Goal: Task Accomplishment & Management: Complete application form

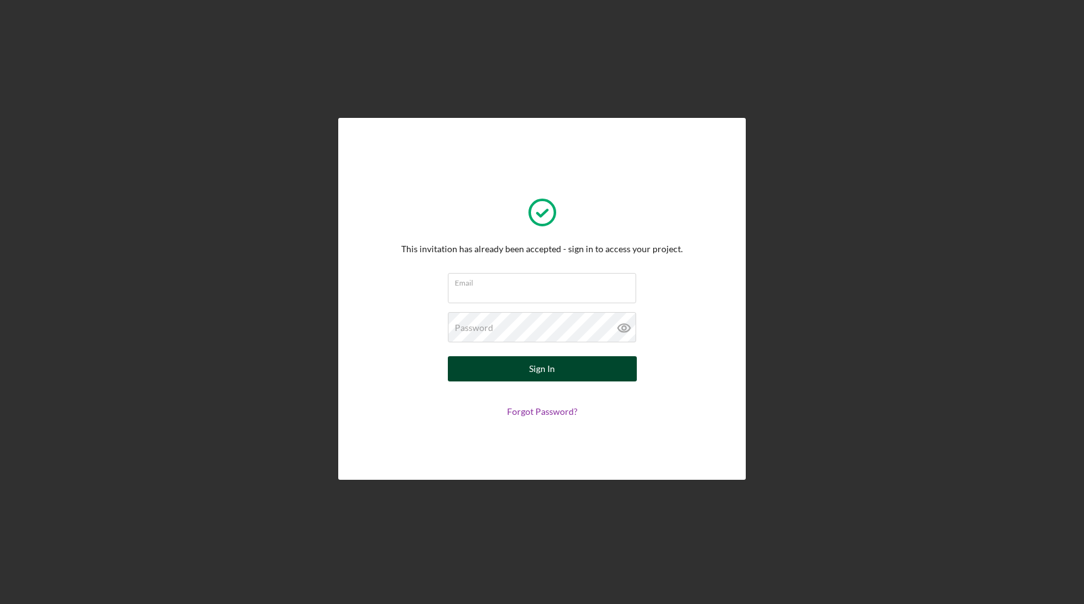
type input "[PERSON_NAME][EMAIL_ADDRESS][DOMAIN_NAME]"
click at [571, 373] on button "Sign In" at bounding box center [542, 368] width 189 height 25
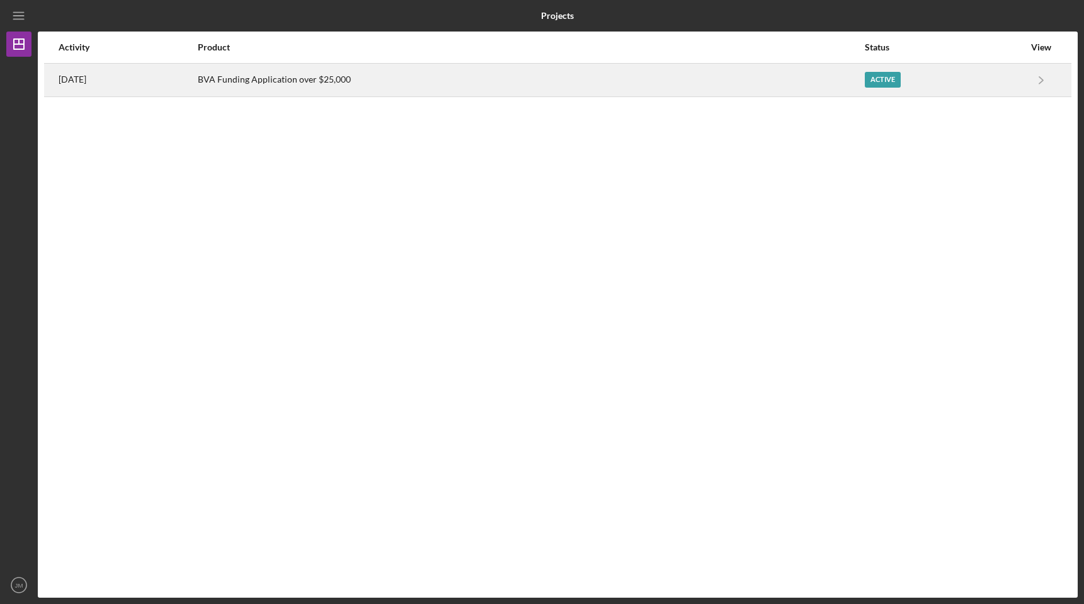
click at [151, 86] on div "[DATE]" at bounding box center [128, 79] width 138 height 31
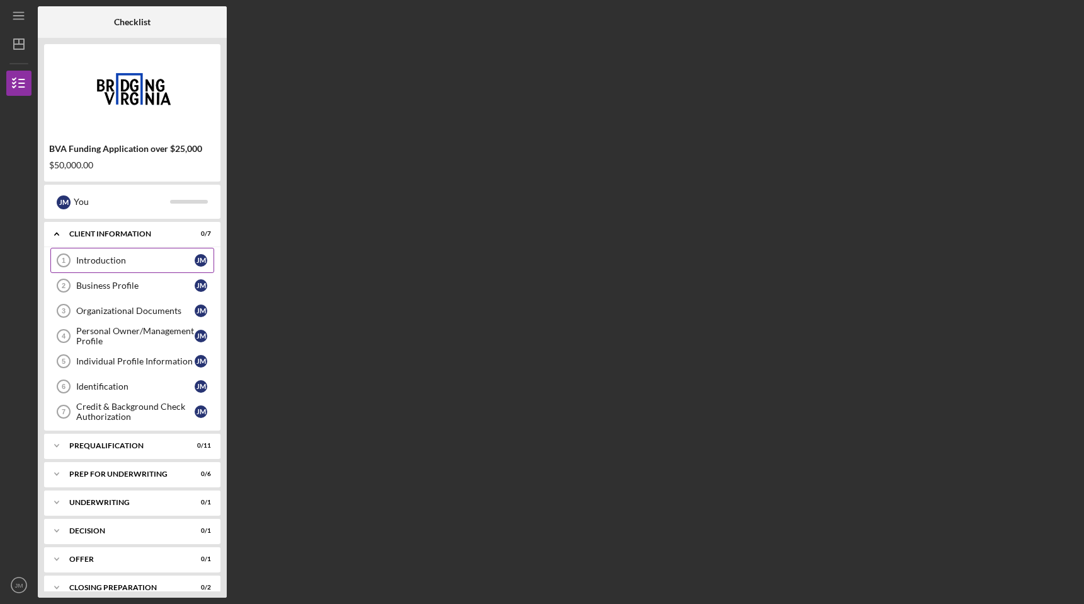
drag, startPoint x: 127, startPoint y: 253, endPoint x: 176, endPoint y: 261, distance: 49.7
click at [127, 253] on link "Introduction 1 Introduction [PERSON_NAME]" at bounding box center [132, 260] width 164 height 25
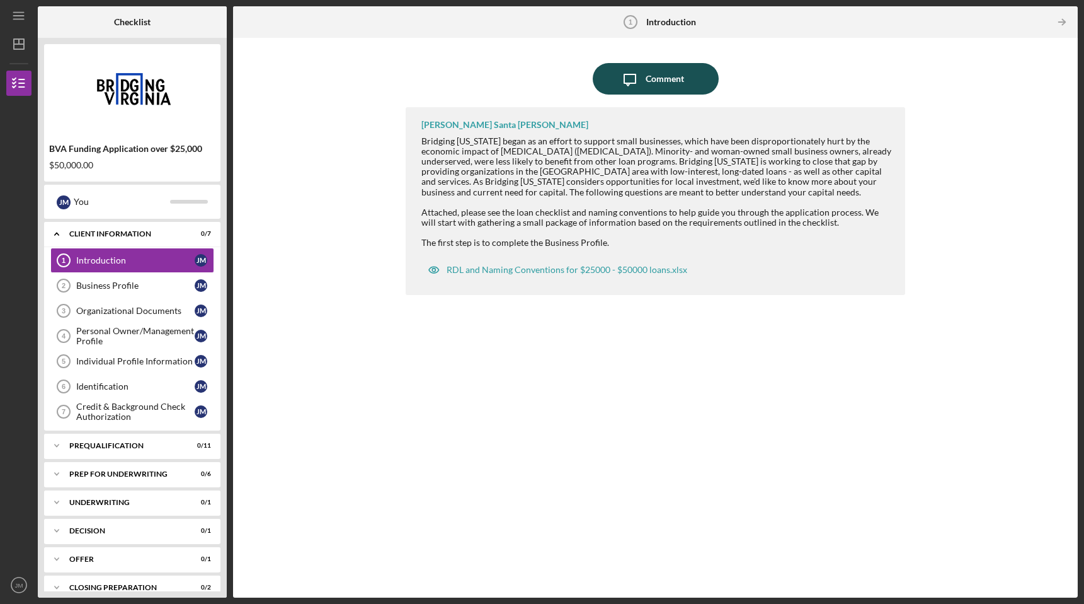
click at [663, 67] on div "Comment" at bounding box center [665, 78] width 38 height 31
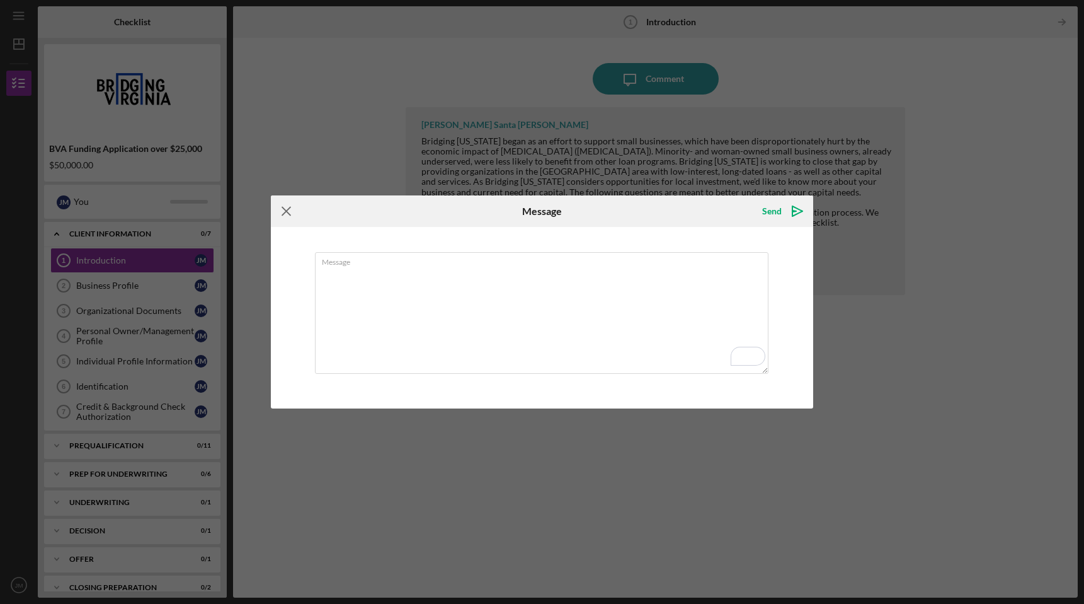
click at [278, 209] on icon "Icon/Menu Close" at bounding box center [286, 210] width 31 height 31
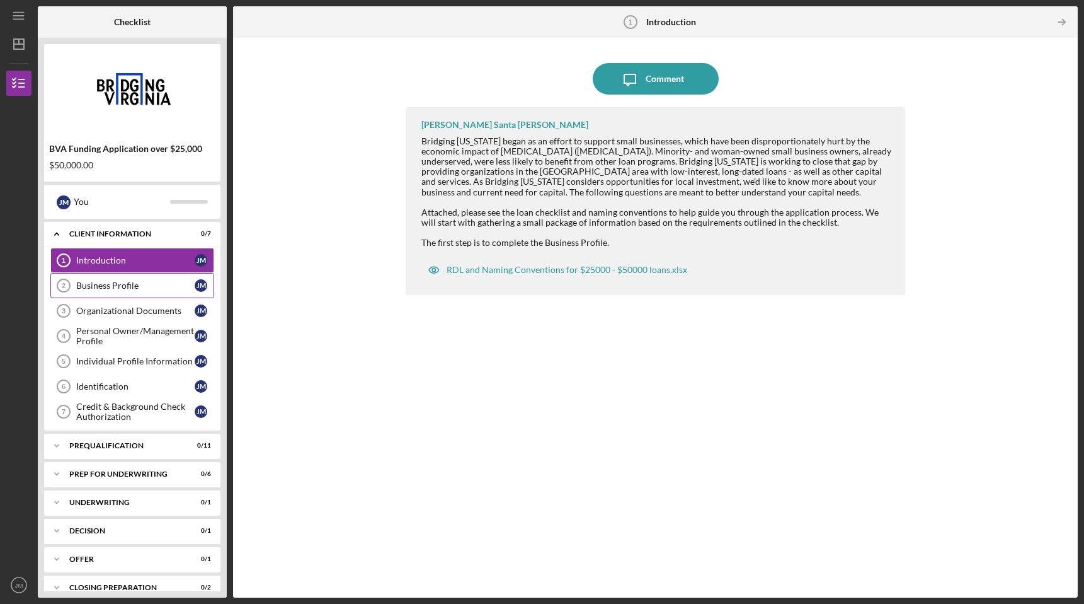
click at [151, 285] on div "Business Profile" at bounding box center [135, 285] width 118 height 10
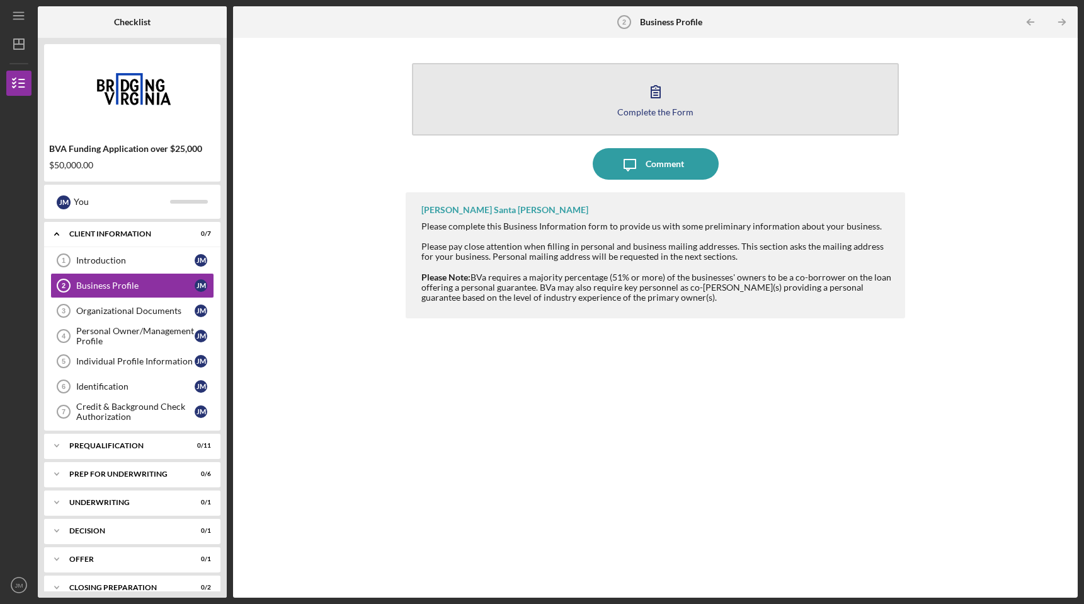
click at [654, 101] on icon "button" at bounding box center [655, 91] width 31 height 31
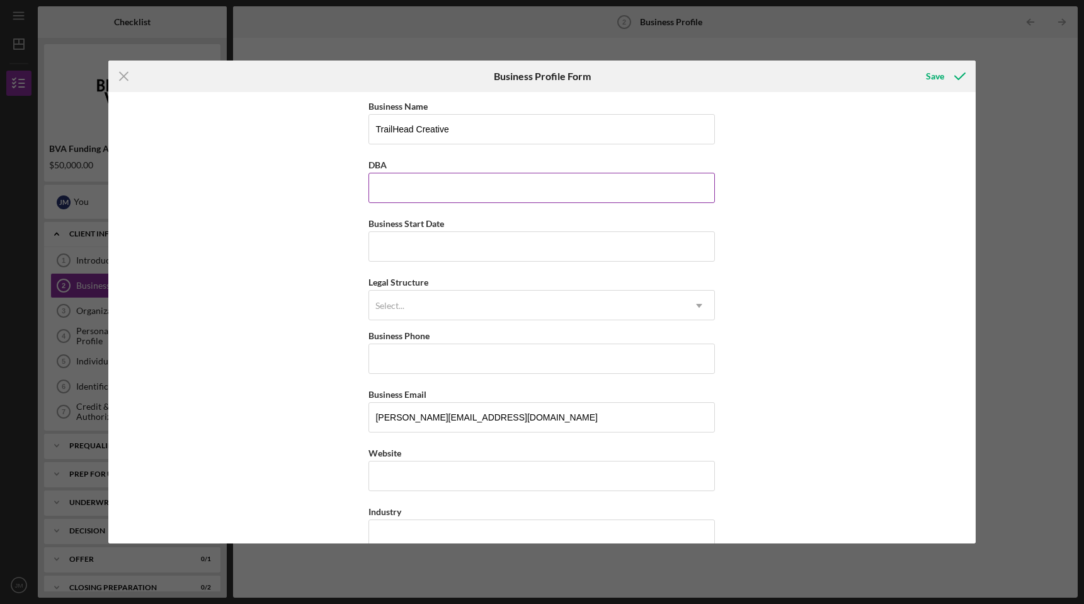
click at [469, 186] on input "DBA" at bounding box center [542, 188] width 346 height 30
click at [469, 125] on input "TrailHead Creative" at bounding box center [542, 129] width 346 height 30
type input "TrailHead Agency LLC"
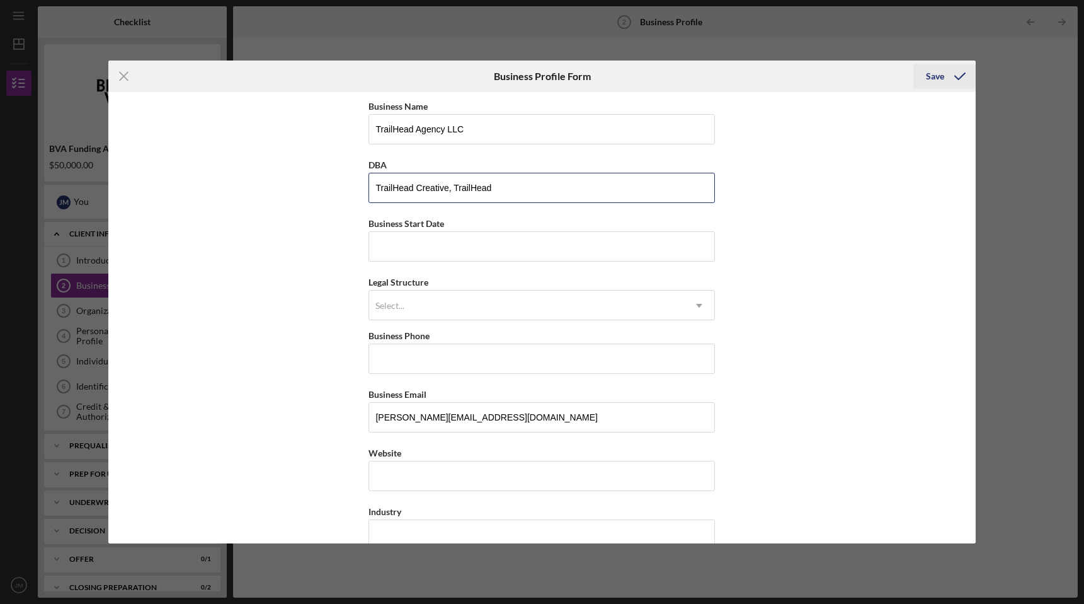
type input "TrailHead Creative, TrailHead"
click at [944, 76] on icon "submit" at bounding box center [959, 75] width 31 height 31
